Goal: Task Accomplishment & Management: Complete application form

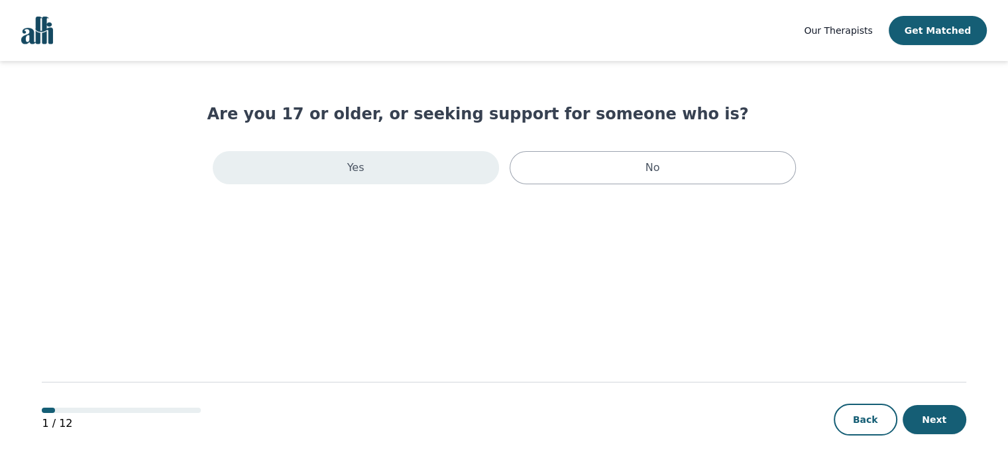
click at [428, 173] on div "Yes" at bounding box center [356, 167] width 286 height 33
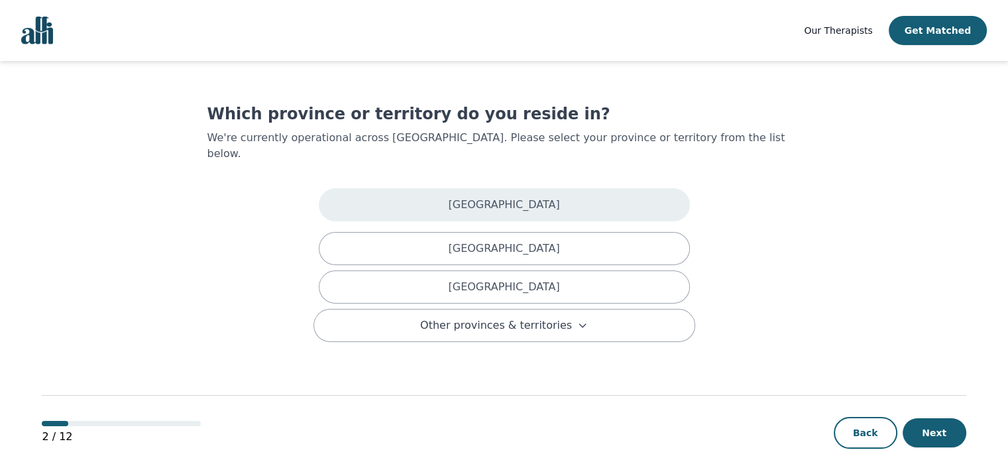
click at [506, 197] on p "[GEOGRAPHIC_DATA]" at bounding box center [503, 205] width 111 height 16
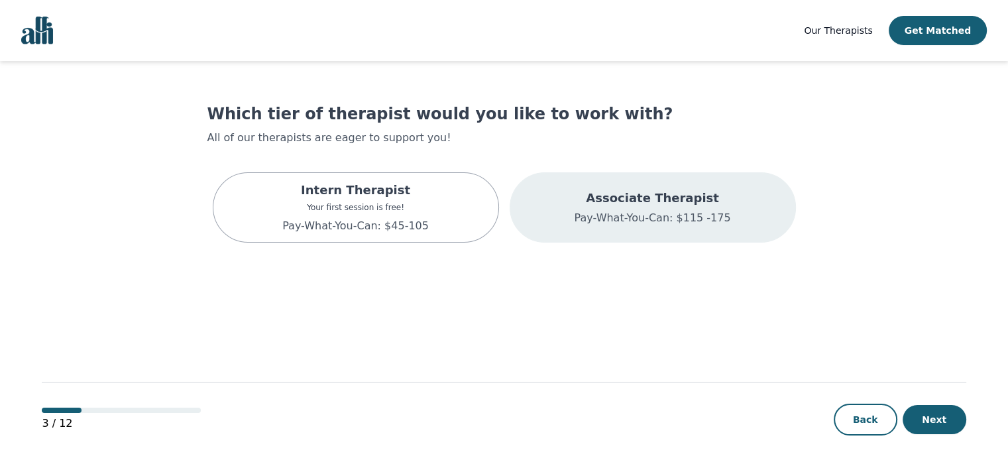
click at [612, 207] on div "Associate Therapist Pay-What-You-Can: $115 -175" at bounding box center [652, 207] width 156 height 37
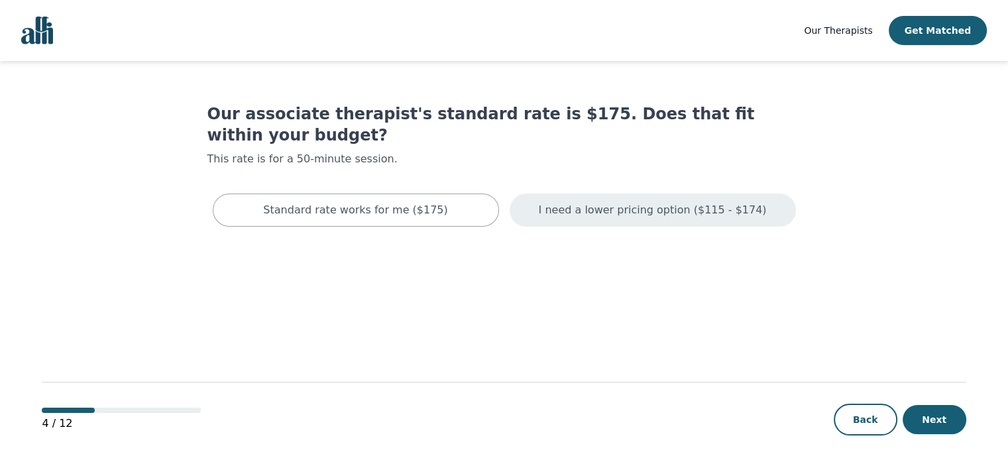
click at [610, 202] on p "I need a lower pricing option ($115 - $174)" at bounding box center [653, 210] width 228 height 16
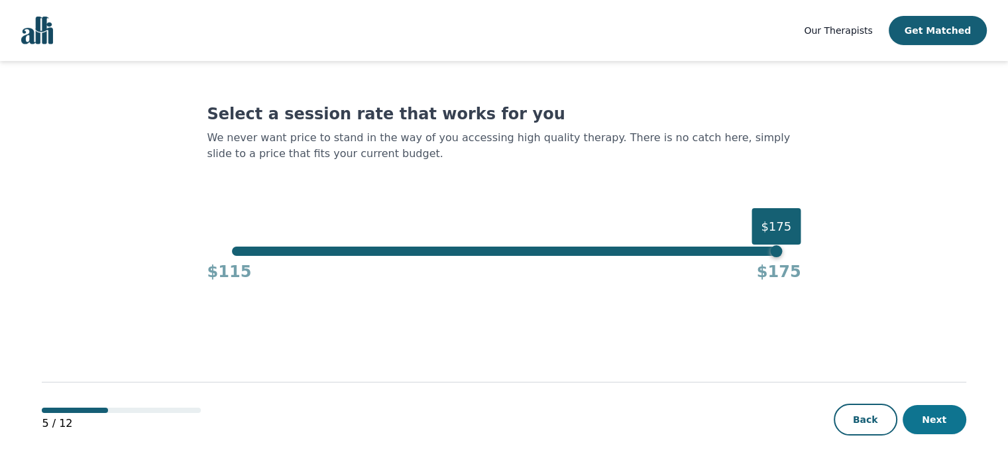
click at [946, 420] on button "Next" at bounding box center [935, 419] width 64 height 29
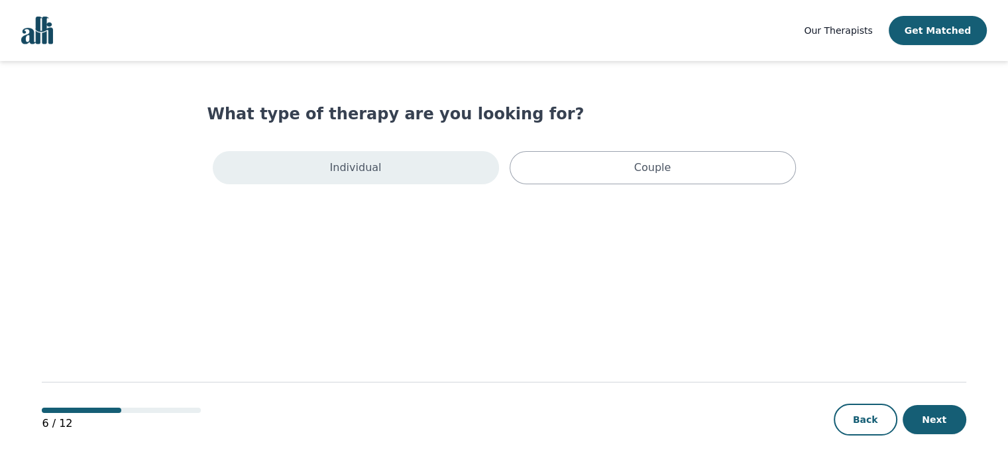
click at [376, 161] on p "Individual" at bounding box center [356, 168] width 52 height 16
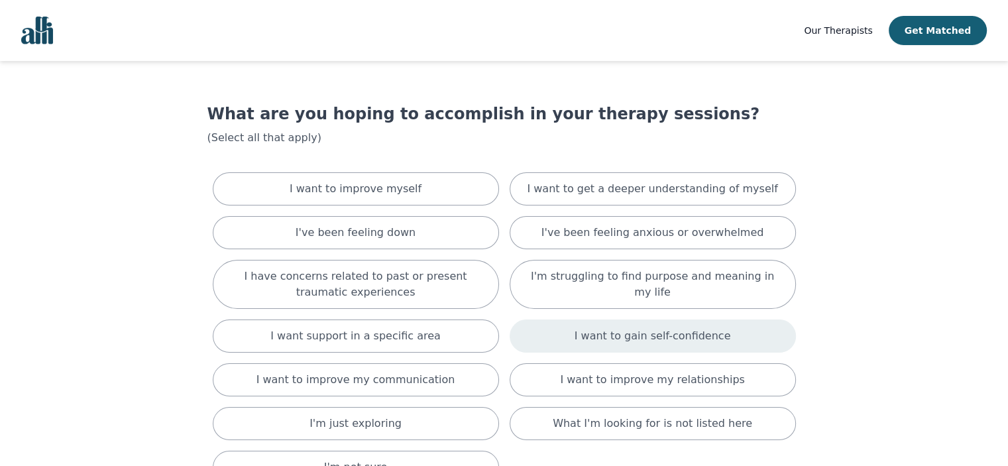
click at [606, 329] on p "I want to gain self-confidence" at bounding box center [653, 336] width 156 height 16
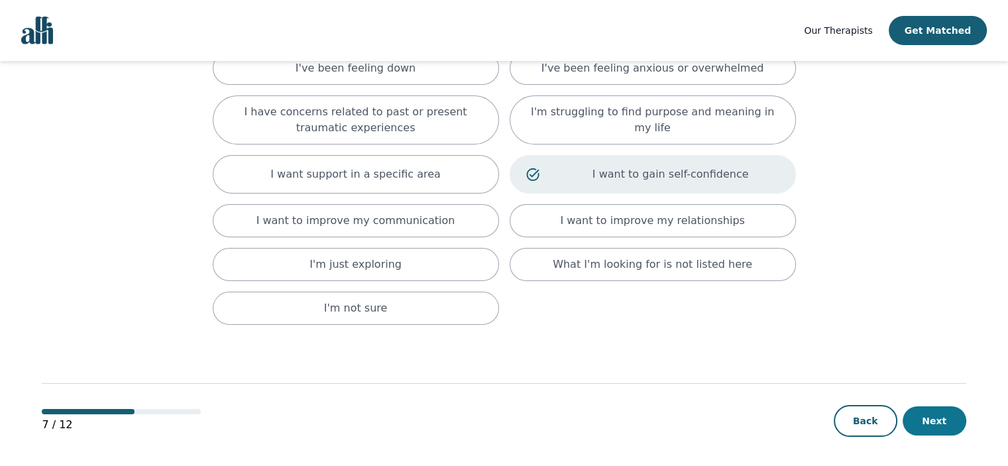
click at [928, 412] on button "Next" at bounding box center [935, 420] width 64 height 29
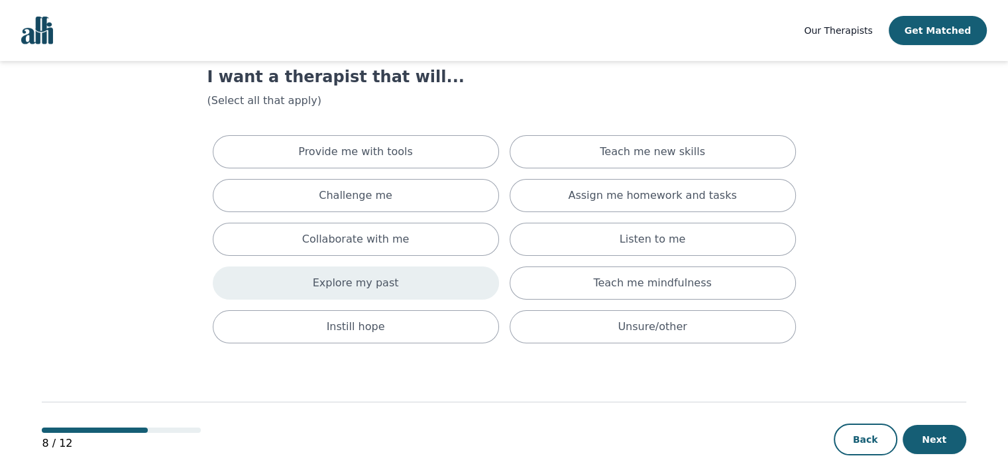
scroll to position [56, 0]
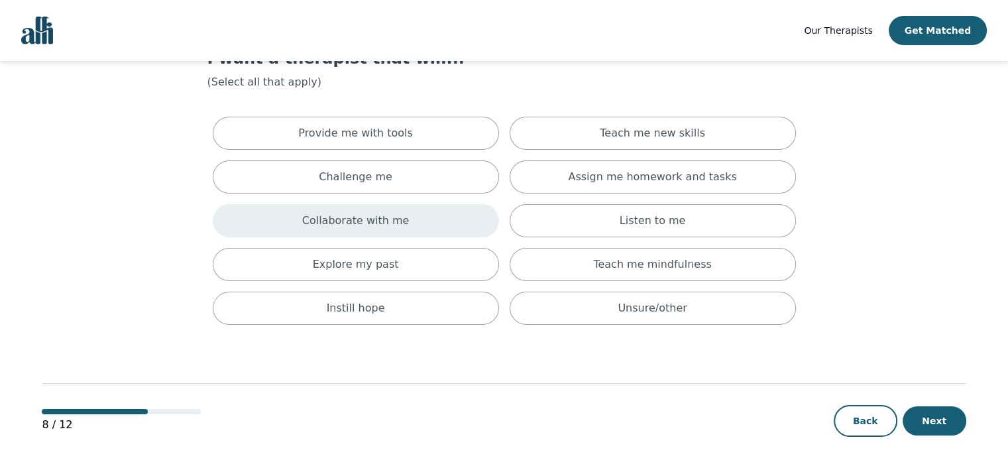
click at [450, 217] on div "Collaborate with me" at bounding box center [356, 220] width 286 height 33
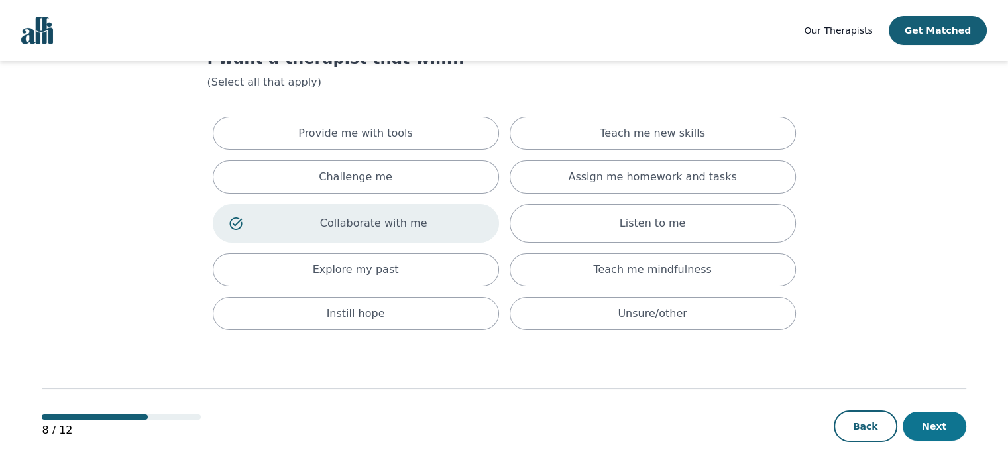
click at [937, 426] on button "Next" at bounding box center [935, 426] width 64 height 29
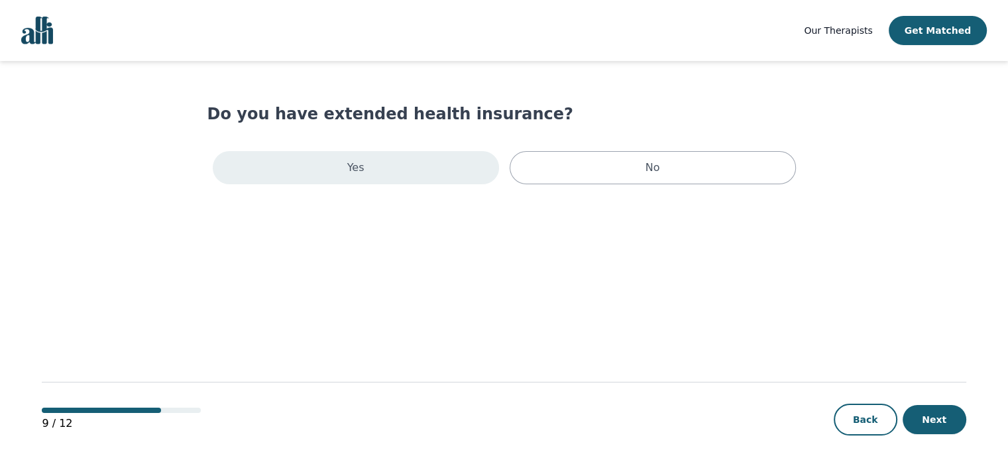
click at [329, 161] on div "Yes" at bounding box center [356, 167] width 286 height 33
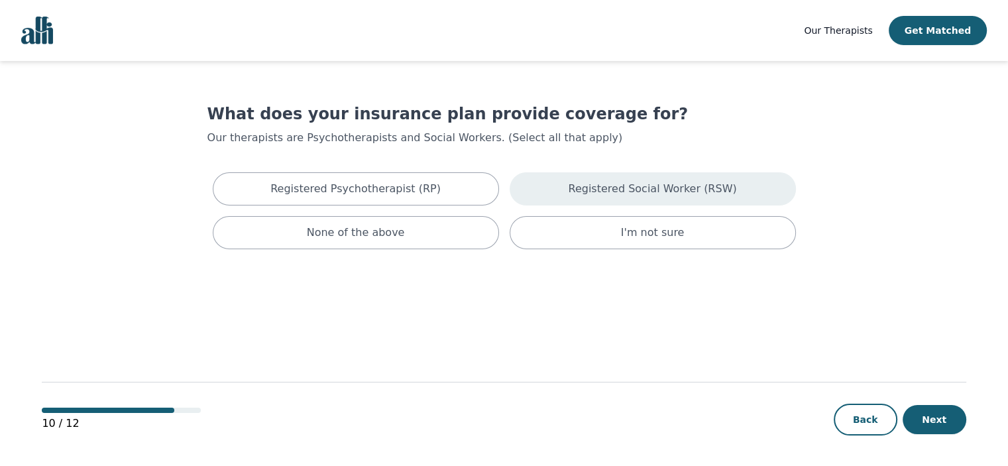
click at [599, 199] on div "Registered Social Worker (RSW)" at bounding box center [653, 188] width 286 height 33
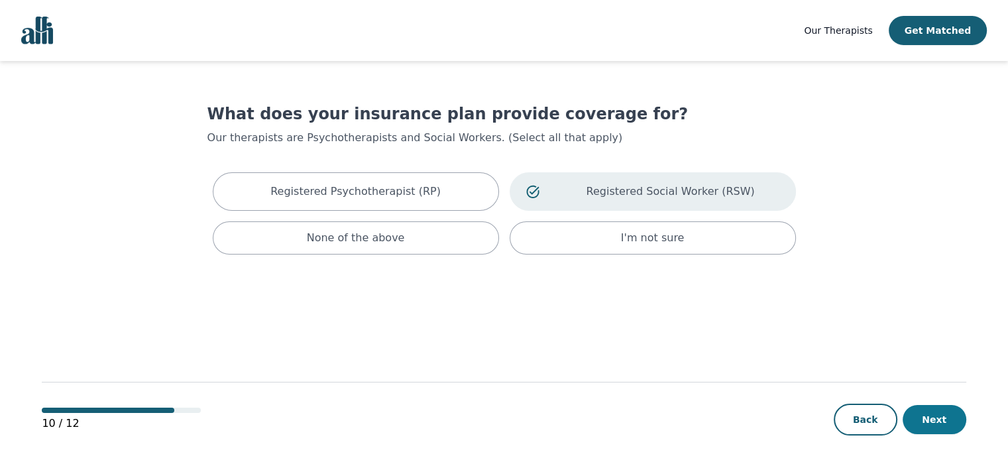
click at [936, 413] on button "Next" at bounding box center [935, 419] width 64 height 29
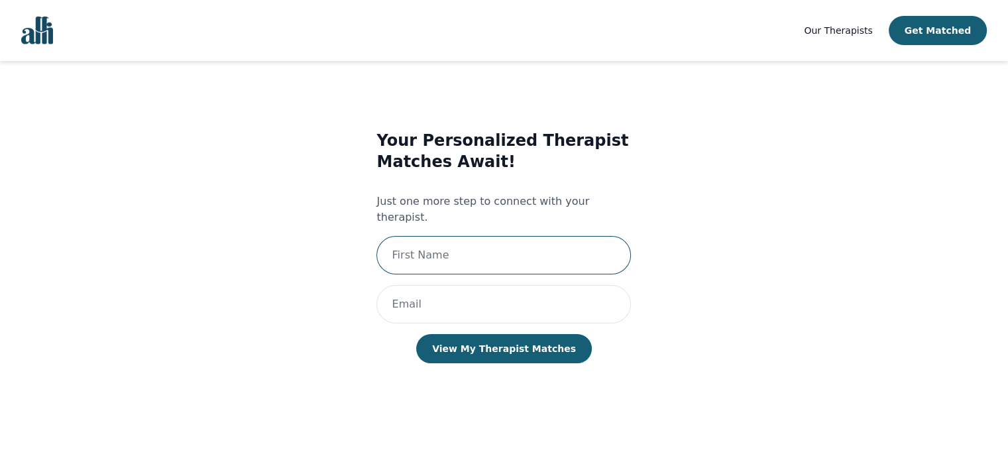
click at [424, 248] on input "text" at bounding box center [503, 255] width 255 height 38
click at [771, 278] on div "Your Personalized Therapist Matches Await! Just one more step to connect with y…" at bounding box center [504, 260] width 544 height 302
